Goal: Find specific page/section: Find specific page/section

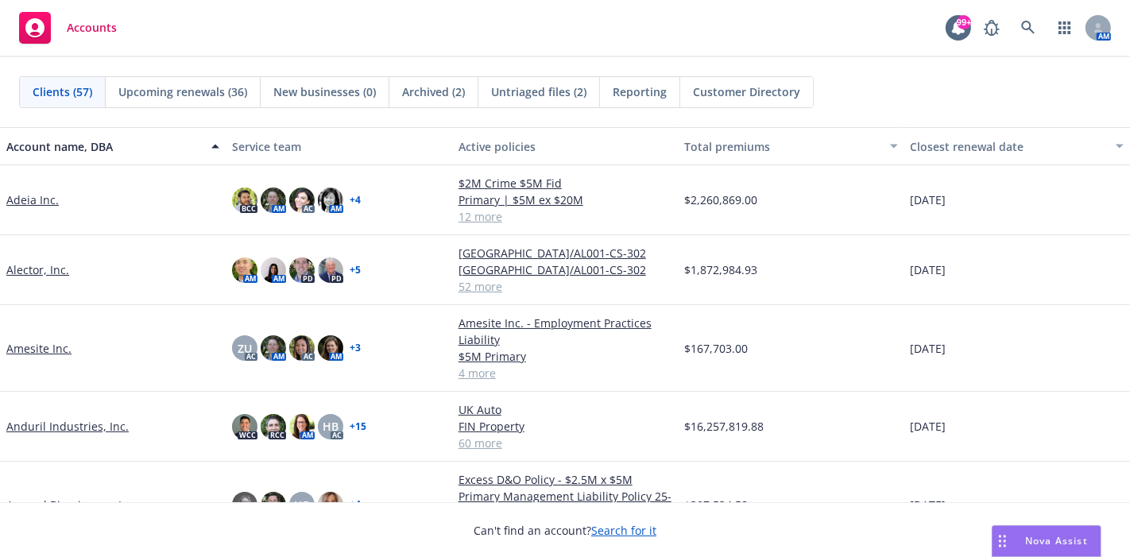
scroll to position [176, 0]
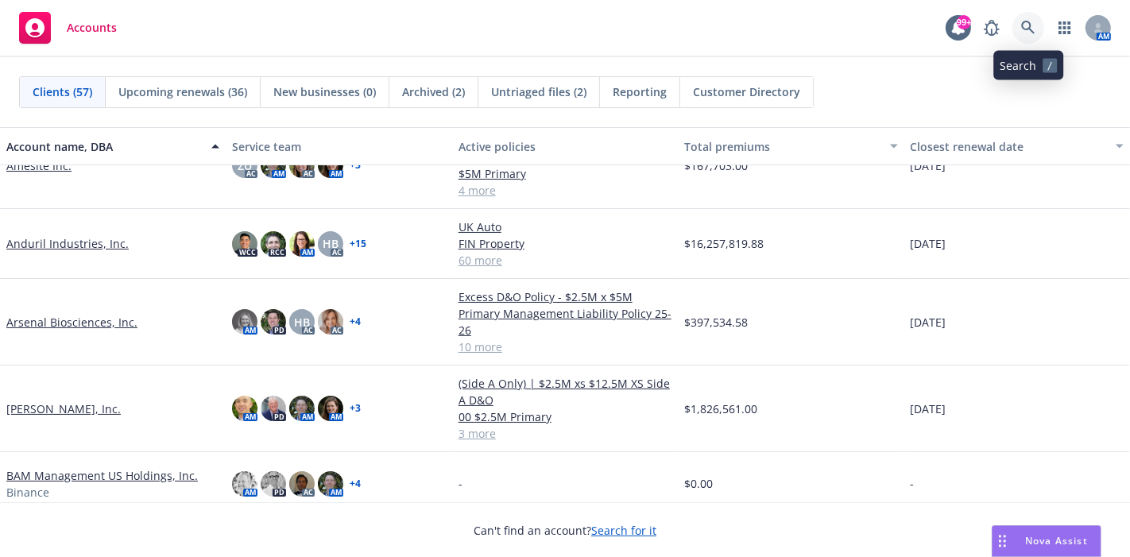
click at [1026, 28] on icon at bounding box center [1028, 28] width 14 height 14
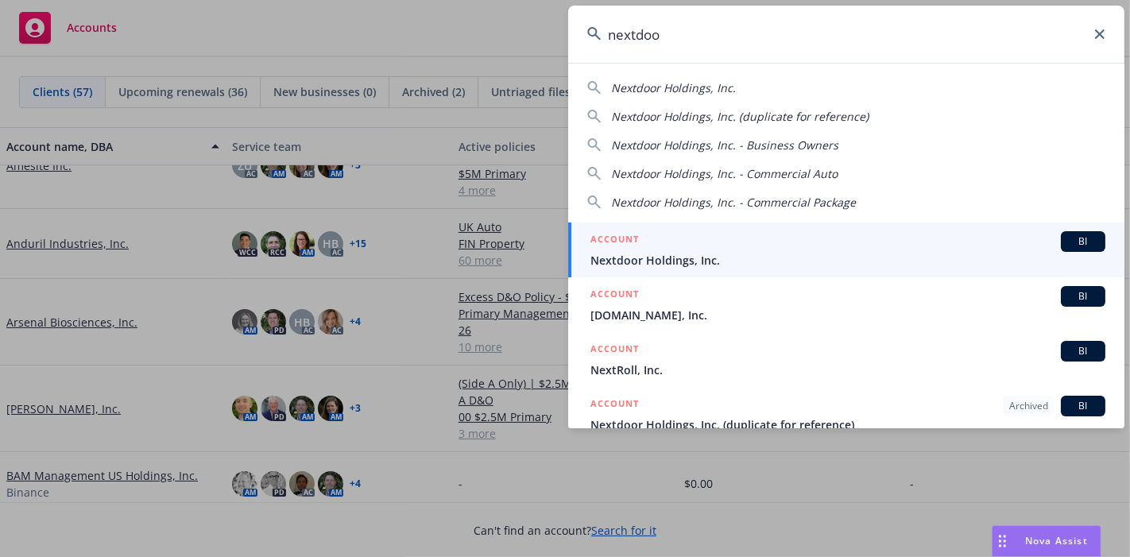
type input "nextdoo"
click at [628, 258] on span "Nextdoor Holdings, Inc." at bounding box center [847, 260] width 515 height 17
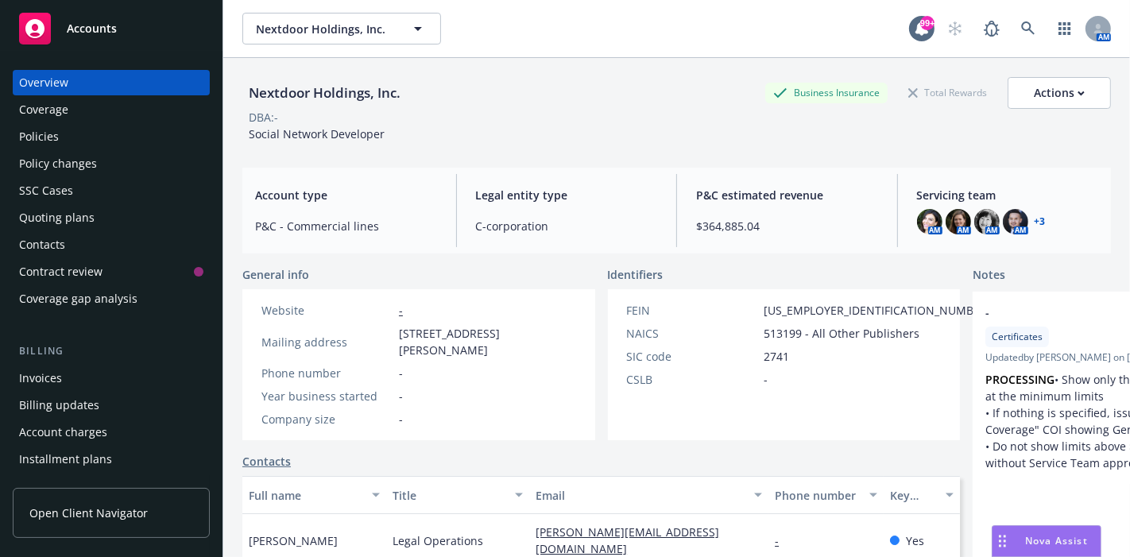
click at [38, 130] on div "Policies" at bounding box center [39, 136] width 40 height 25
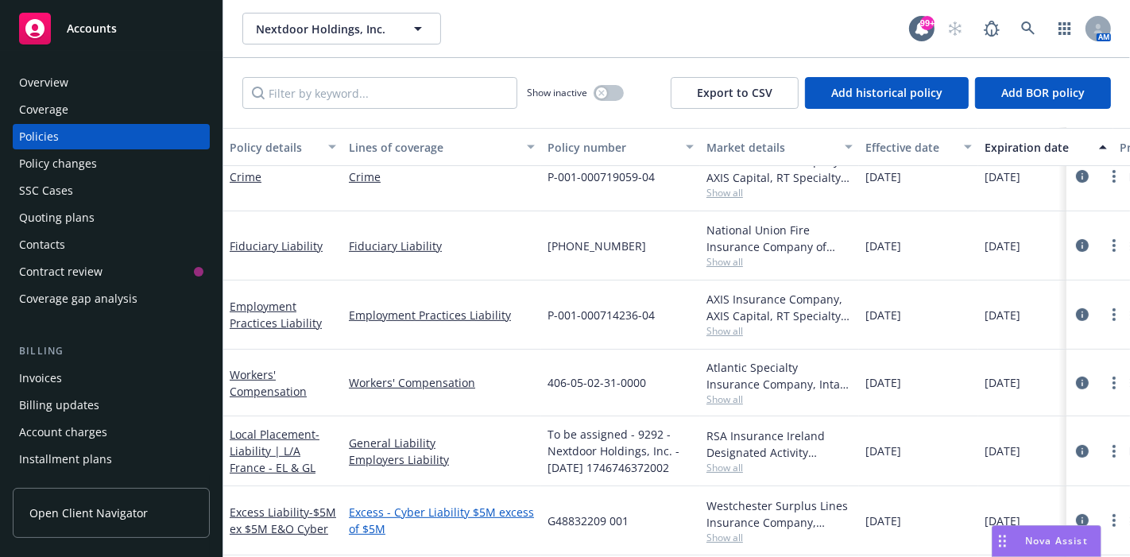
scroll to position [535, 0]
